Goal: Task Accomplishment & Management: Use online tool/utility

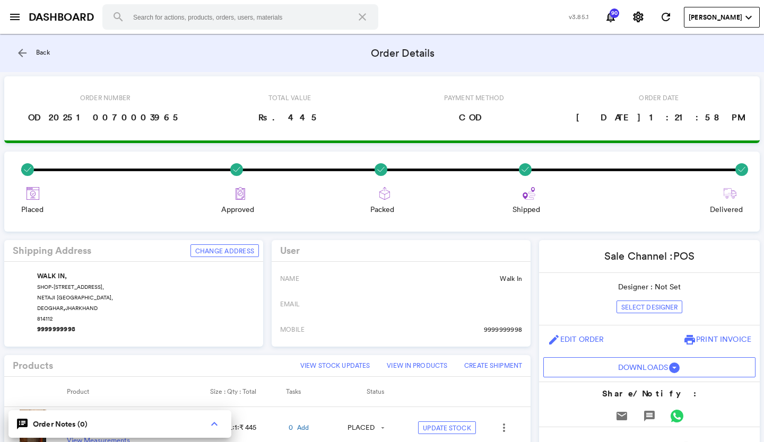
scroll to position [212, 0]
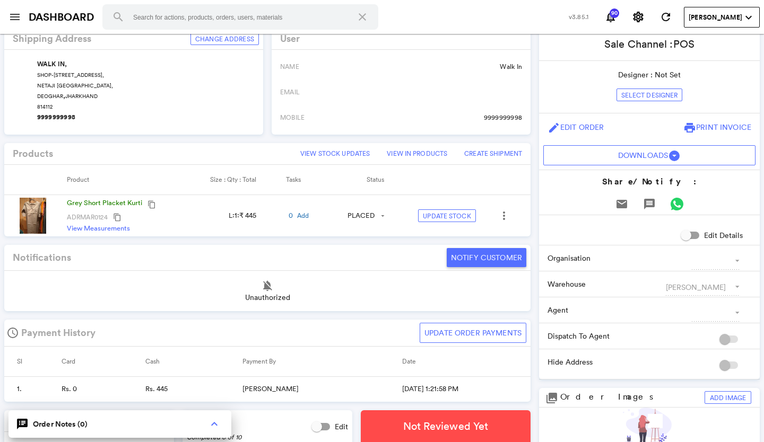
click at [17, 10] on button "menu" at bounding box center [14, 16] width 21 height 21
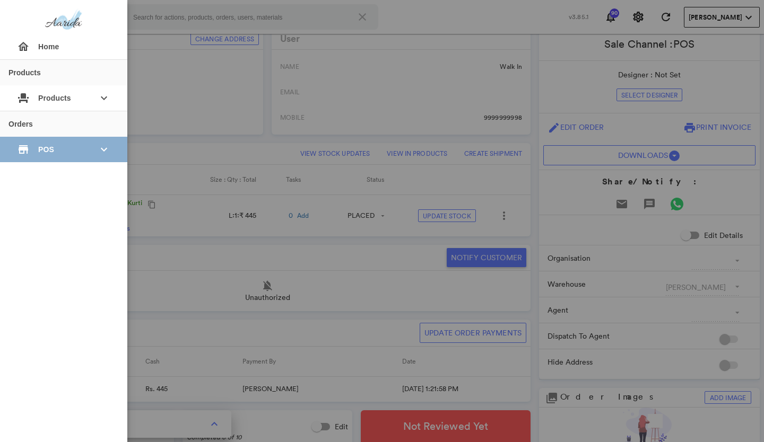
click at [46, 148] on span "POS" at bounding box center [63, 149] width 51 height 19
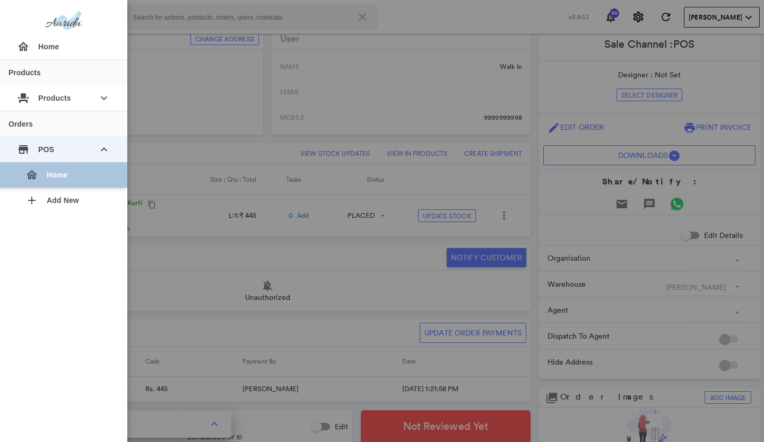
click at [43, 172] on div "home Home" at bounding box center [68, 174] width 102 height 25
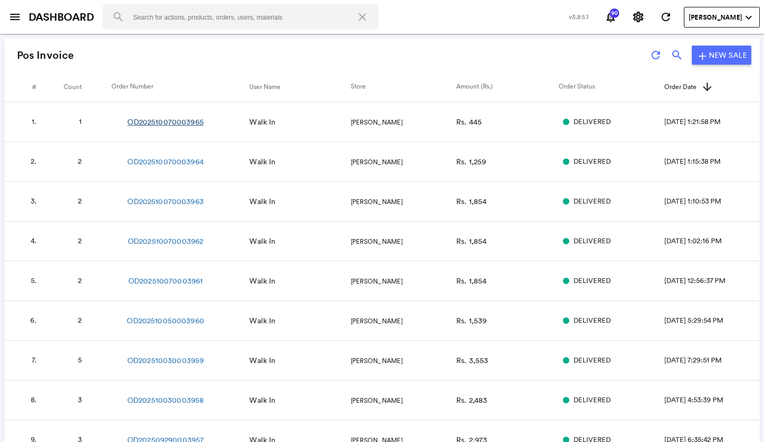
click at [152, 120] on link "OD202510070003965" at bounding box center [165, 122] width 76 height 11
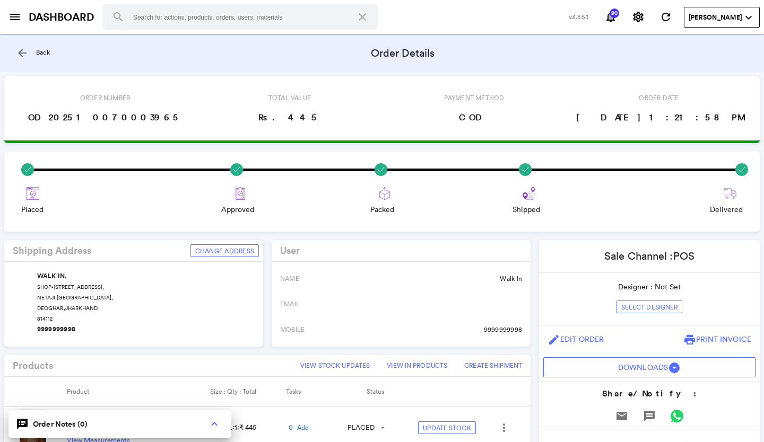
click at [19, 52] on md-icon "arrow_back" at bounding box center [22, 53] width 13 height 13
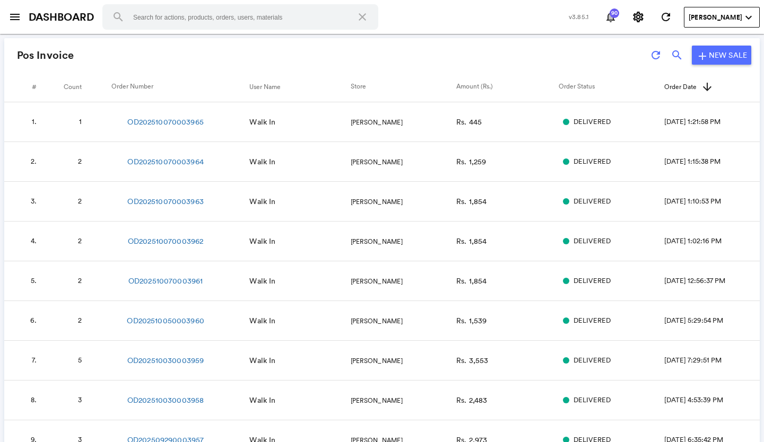
click at [617, 16] on md-icon "notifications" at bounding box center [610, 17] width 13 height 13
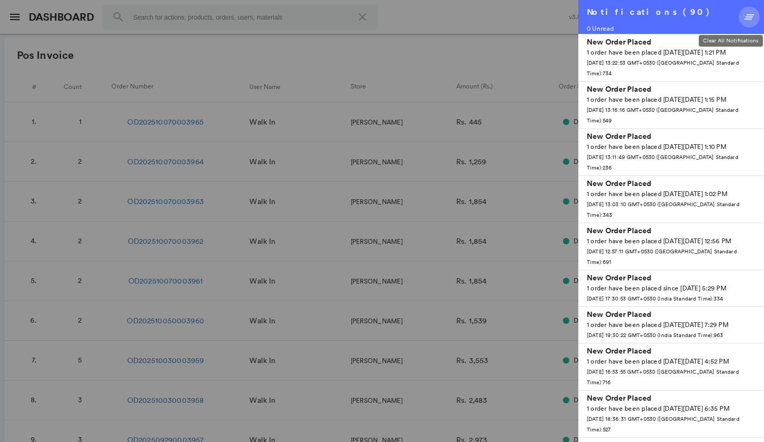
click at [751, 15] on md-icon "clear_all" at bounding box center [748, 17] width 13 height 13
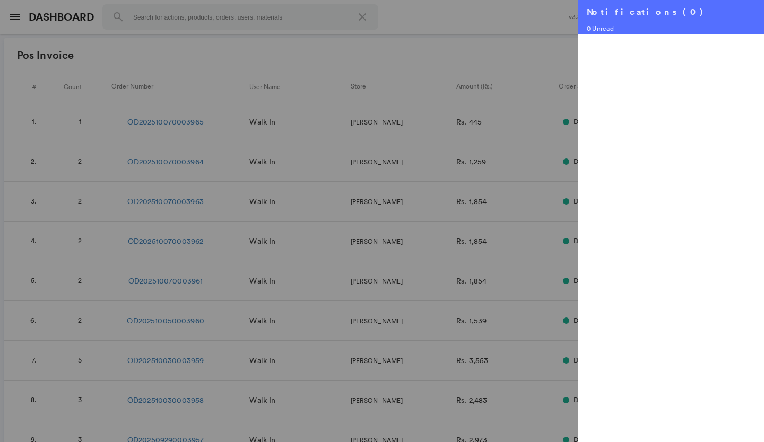
click at [751, 15] on div "Notifications (0) 0 Unread" at bounding box center [671, 17] width 186 height 34
click at [648, 9] on h4 "Notifications (0)" at bounding box center [646, 12] width 120 height 13
click at [568, 32] on md-backdrop at bounding box center [382, 221] width 764 height 442
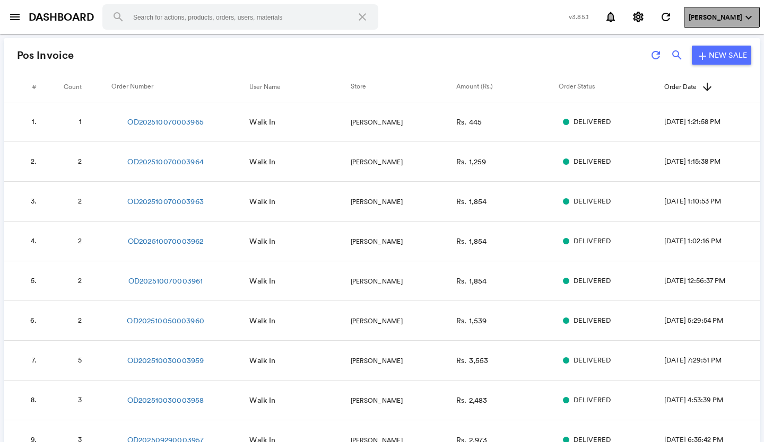
click at [747, 17] on md-icon "expand_more" at bounding box center [748, 17] width 13 height 13
